Goal: Information Seeking & Learning: Learn about a topic

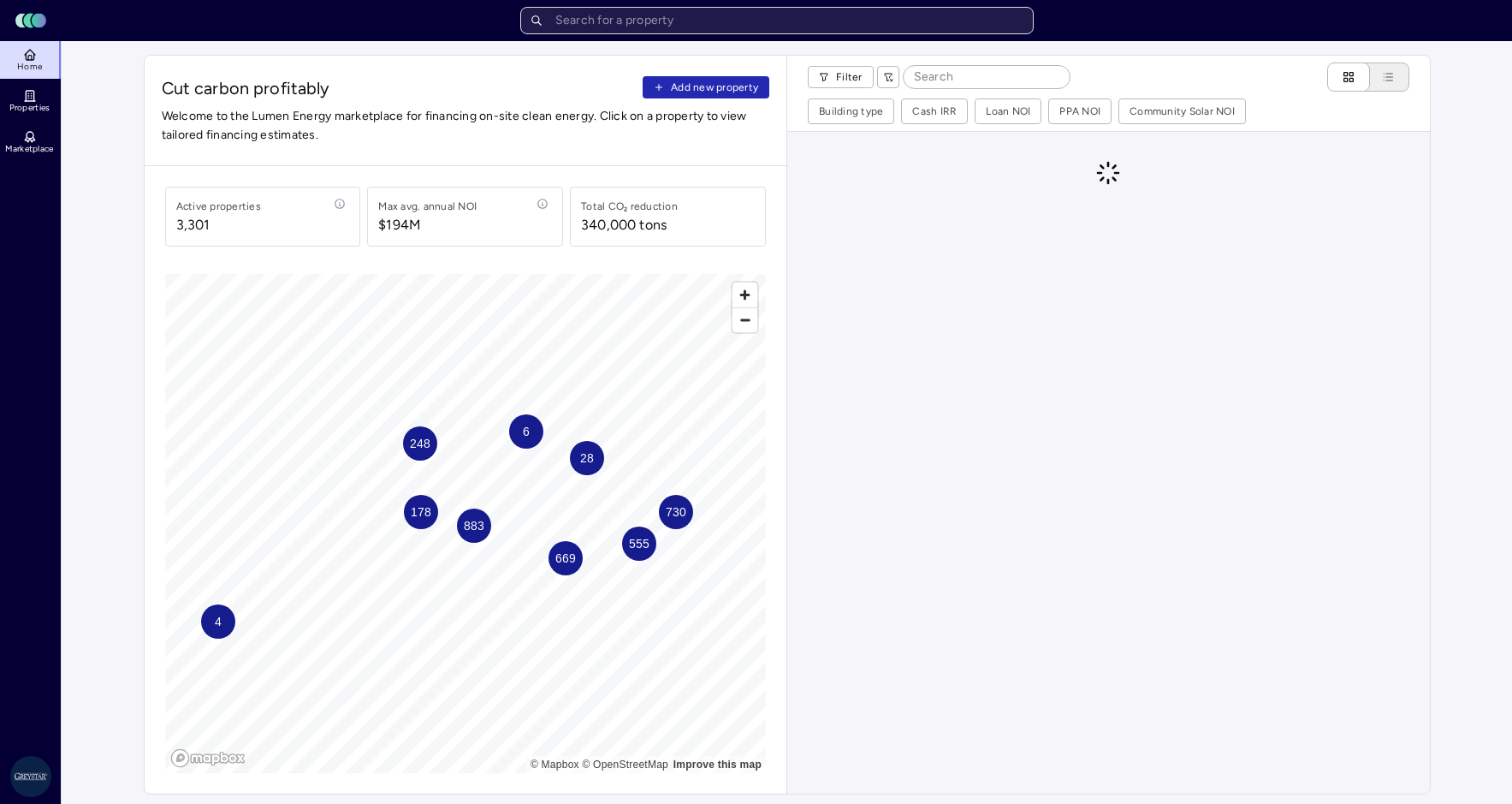
click at [693, 22] on input "text" at bounding box center [777, 21] width 514 height 27
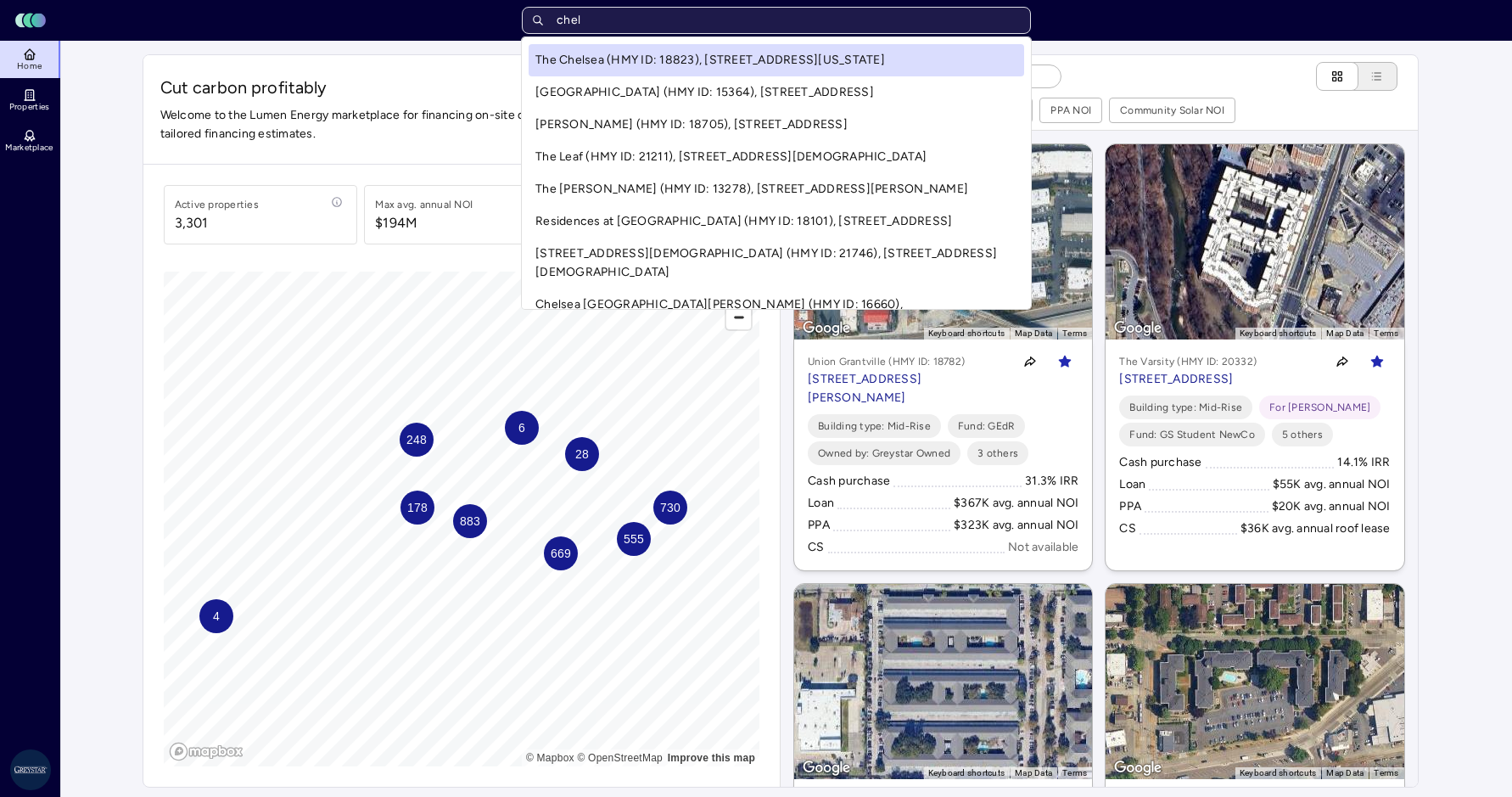
type input "chels"
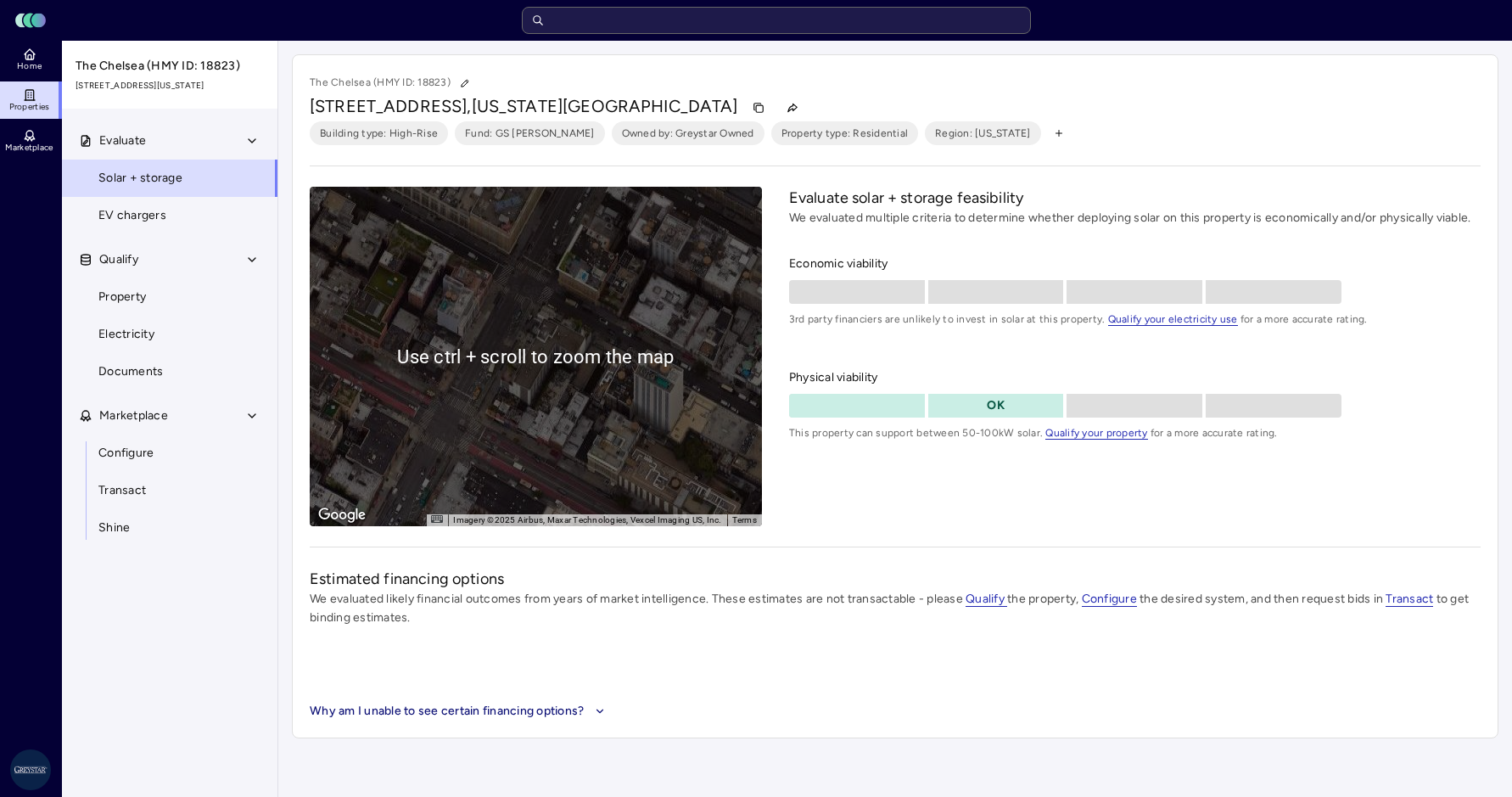
click at [506, 392] on div "To activate drag with keyboard, press Alt + Enter. Once in keyboard drag state,…" at bounding box center [536, 356] width 452 height 339
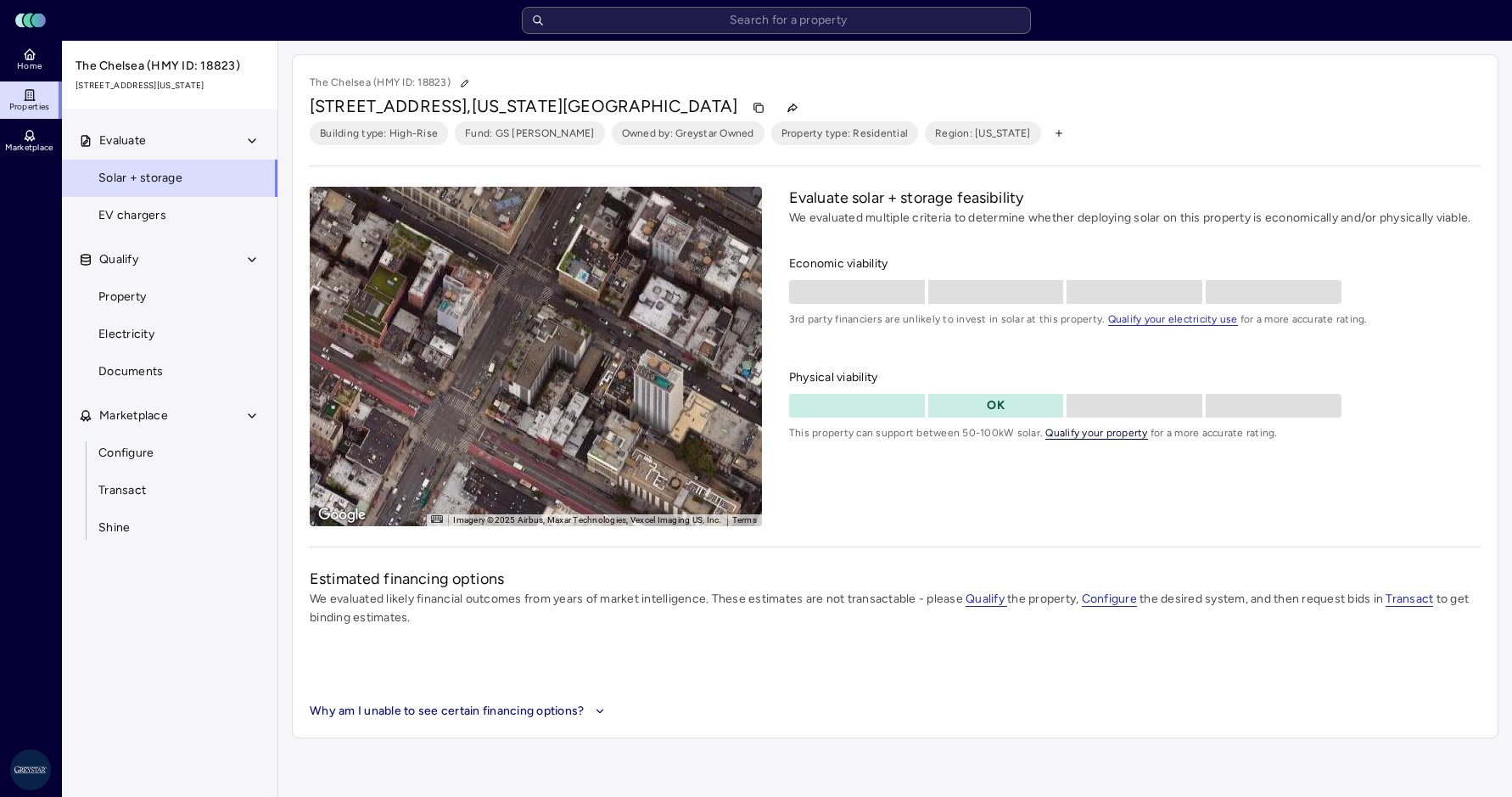
click at [1076, 433] on span "Qualify your property" at bounding box center [1096, 433] width 102 height 12
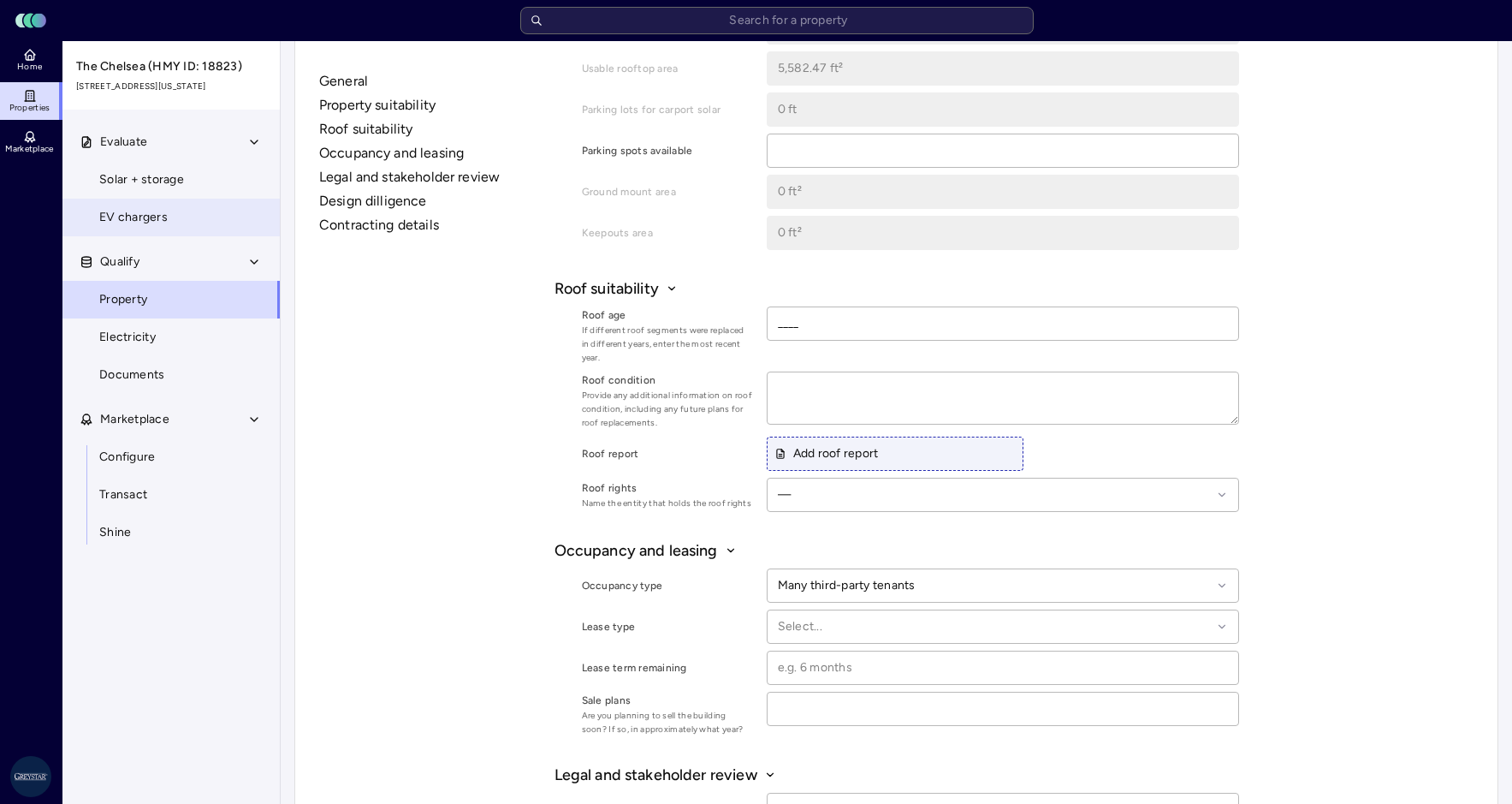
scroll to position [1028, 0]
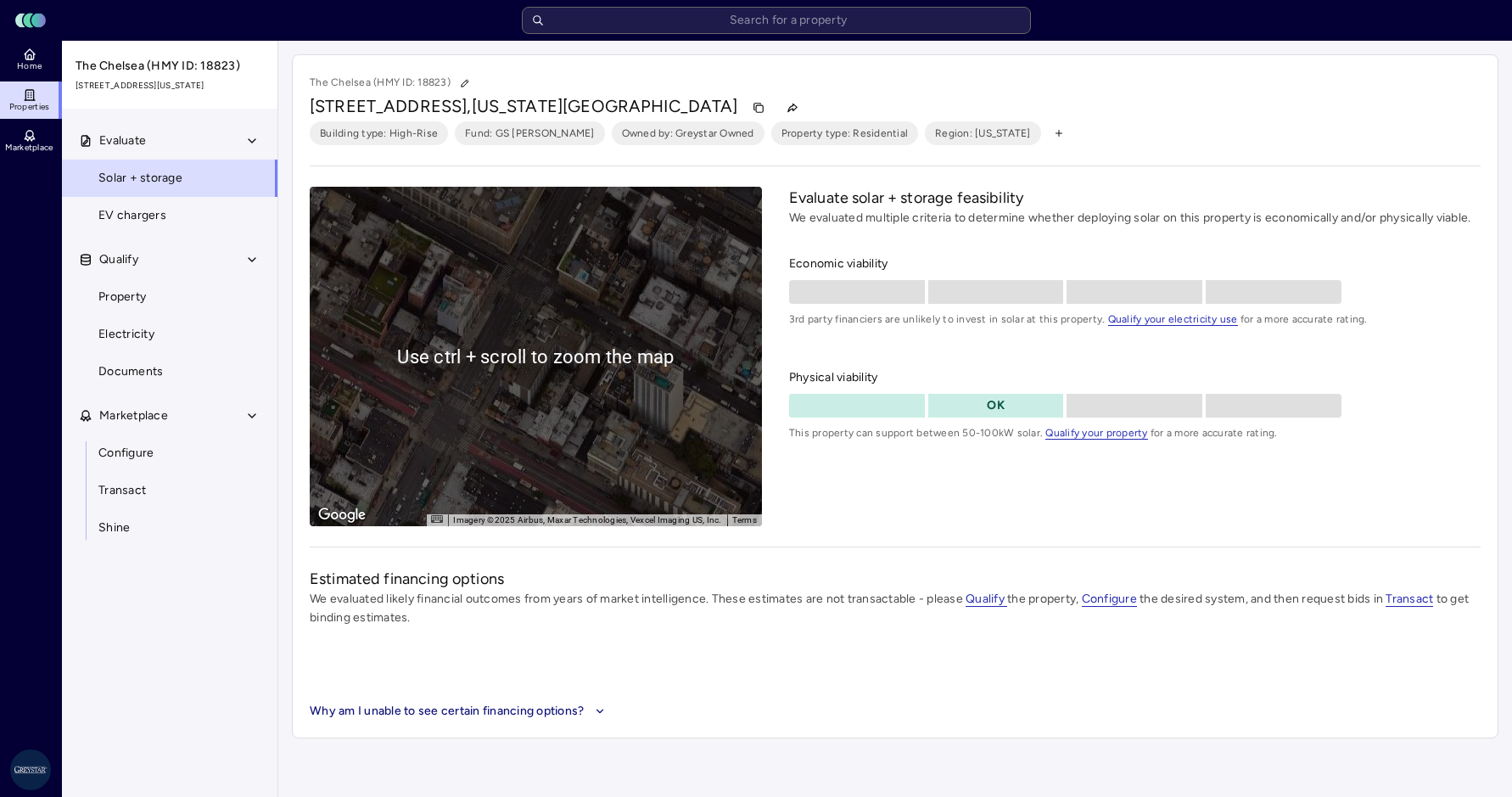
click at [902, 514] on div "Evaluate solar + storage feasibility We evaluated multiple criteria to determin…" at bounding box center [1134, 356] width 692 height 339
click at [999, 533] on div "The Chelsea (HMY ID: 18823) [STREET_ADDRESS][US_STATE] Building type: High-Rise…" at bounding box center [895, 396] width 1207 height 684
click at [536, 369] on div "To activate drag with keyboard, press Alt + Enter. Once in keyboard drag state,…" at bounding box center [536, 356] width 452 height 339
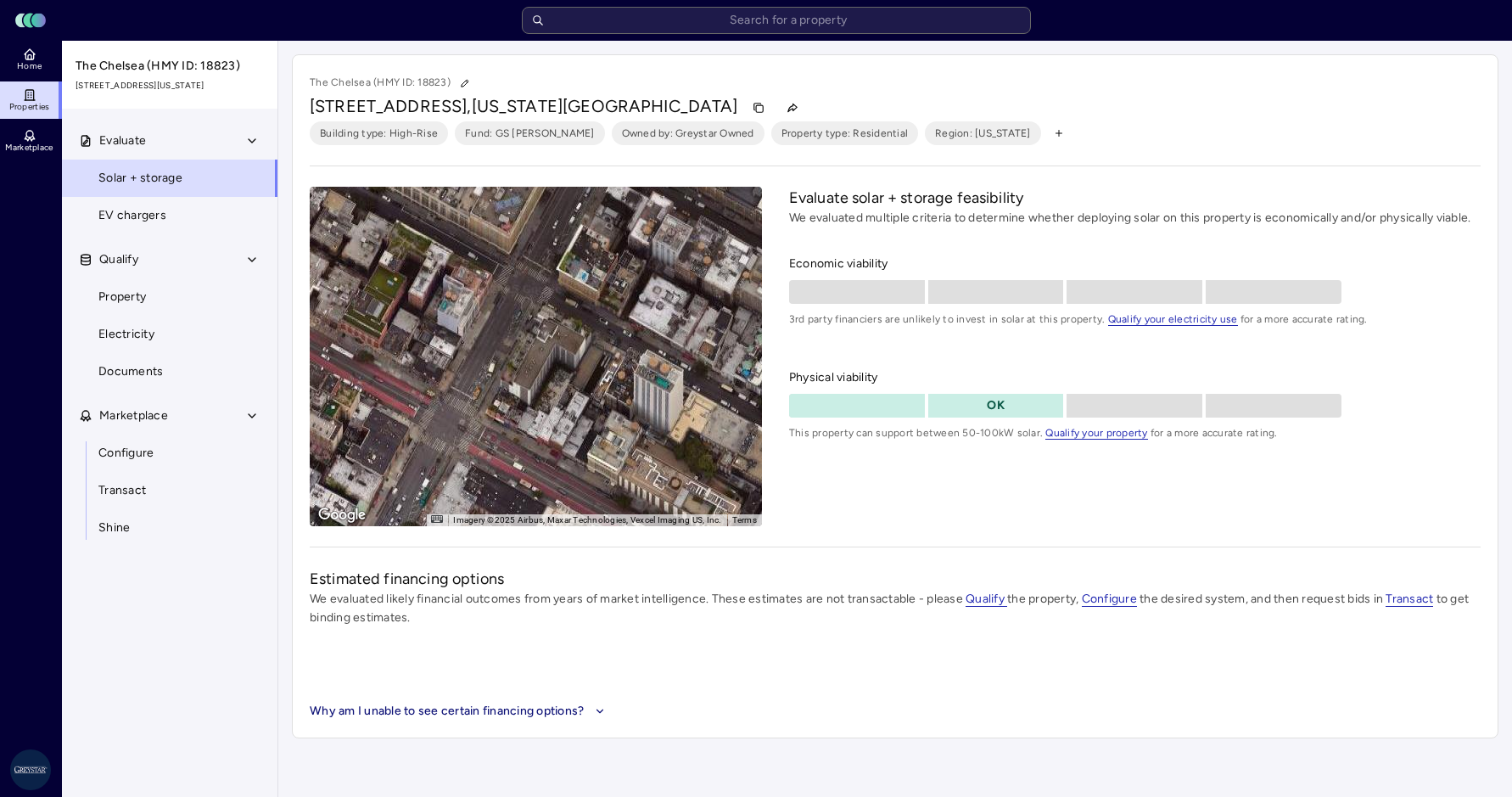
click at [467, 370] on div "To activate drag with keyboard, press Alt + Enter. Once in keyboard drag state,…" at bounding box center [536, 356] width 452 height 339
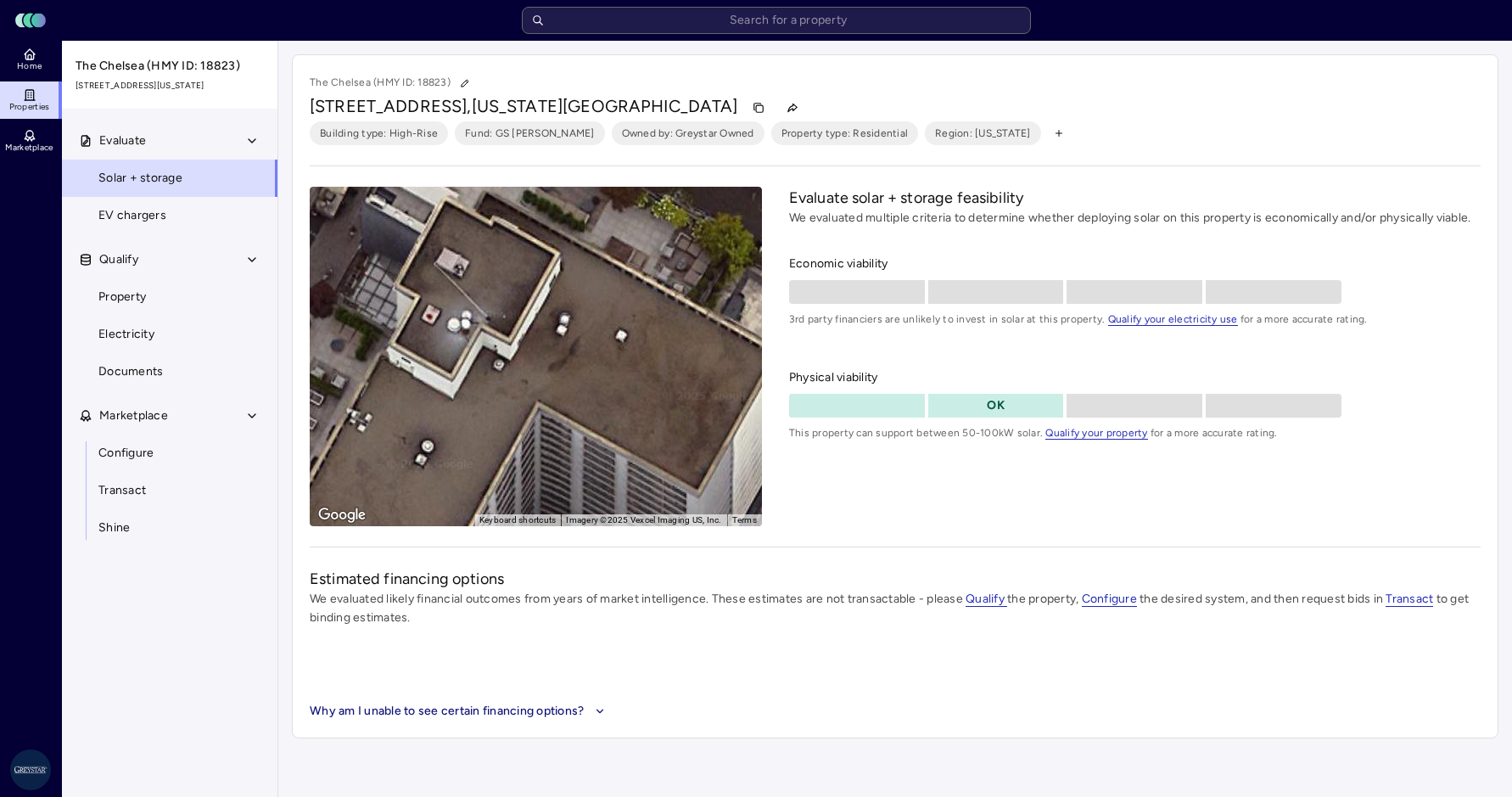
drag, startPoint x: 587, startPoint y: 316, endPoint x: 442, endPoint y: 436, distance: 188.2
click at [399, 481] on div "To activate drag with keyboard, press Alt + Enter. Once in keyboard drag state,…" at bounding box center [536, 356] width 452 height 339
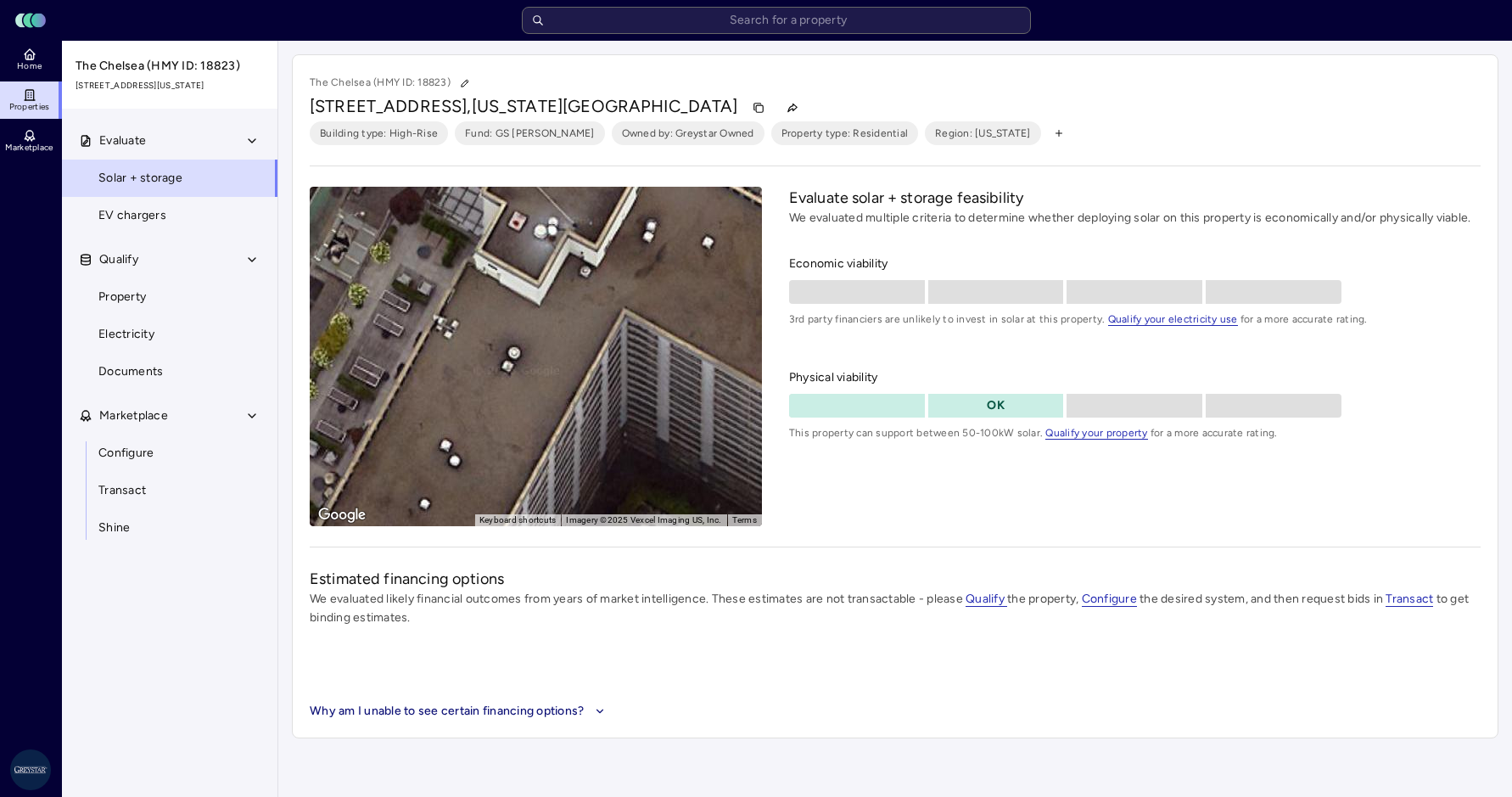
drag, startPoint x: 523, startPoint y: 364, endPoint x: 611, endPoint y: 277, distance: 123.7
click at [611, 277] on div "To activate drag with keyboard, press Alt + Enter. Once in keyboard drag state,…" at bounding box center [536, 356] width 452 height 339
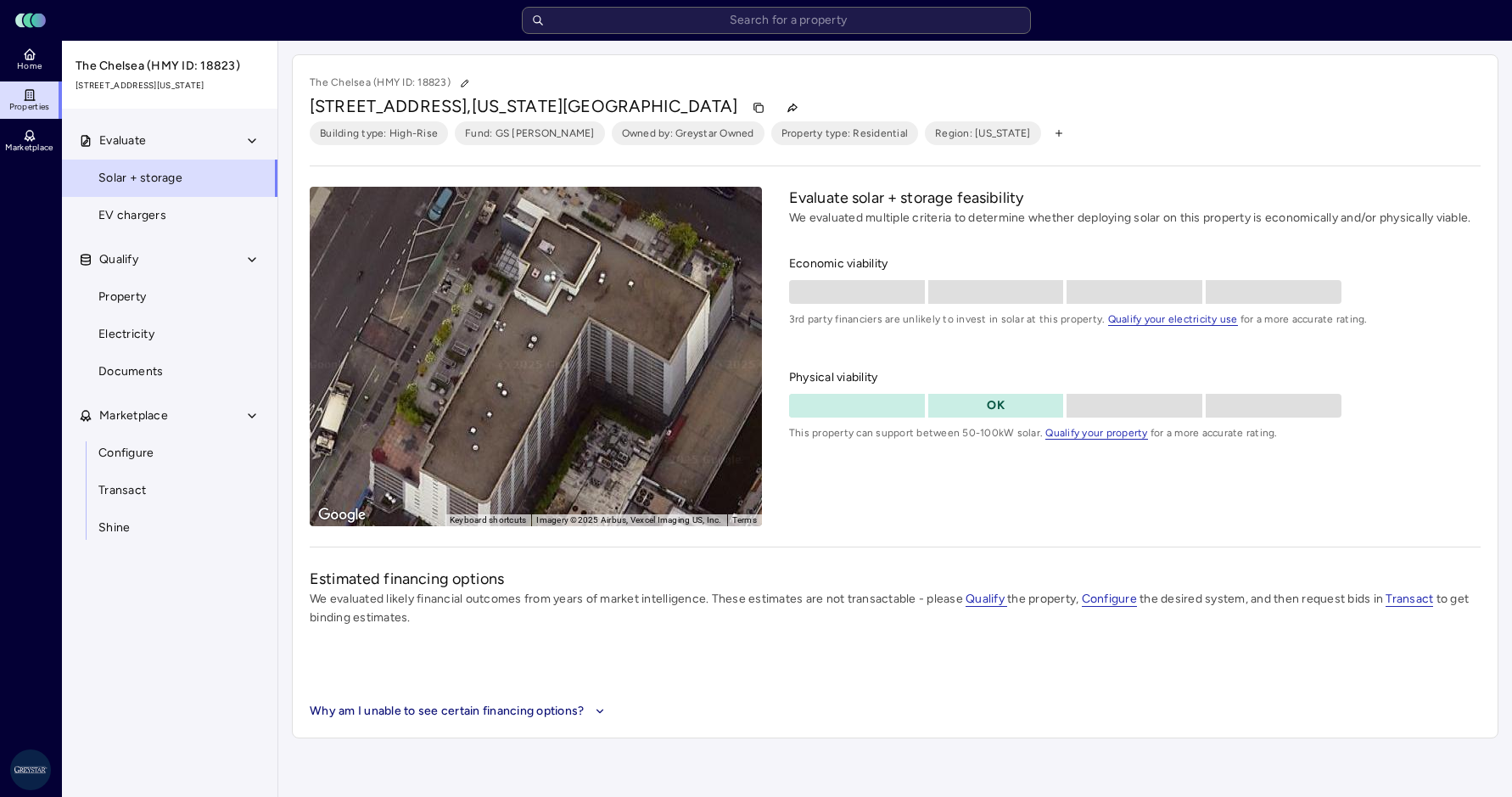
click at [1358, 741] on div "The Chelsea (HMY ID: 18823) [STREET_ADDRESS][US_STATE] Building type: High-Rise…" at bounding box center [896, 396] width 1234 height 712
